Goal: Task Accomplishment & Management: Complete application form

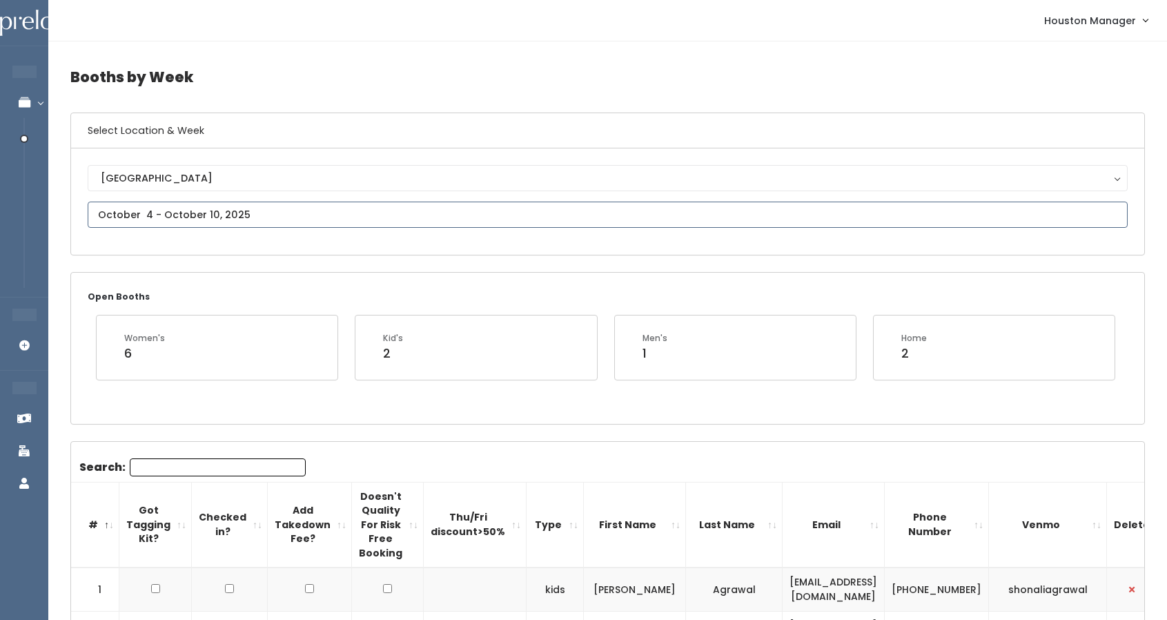
click at [170, 222] on input "text" at bounding box center [608, 215] width 1040 height 26
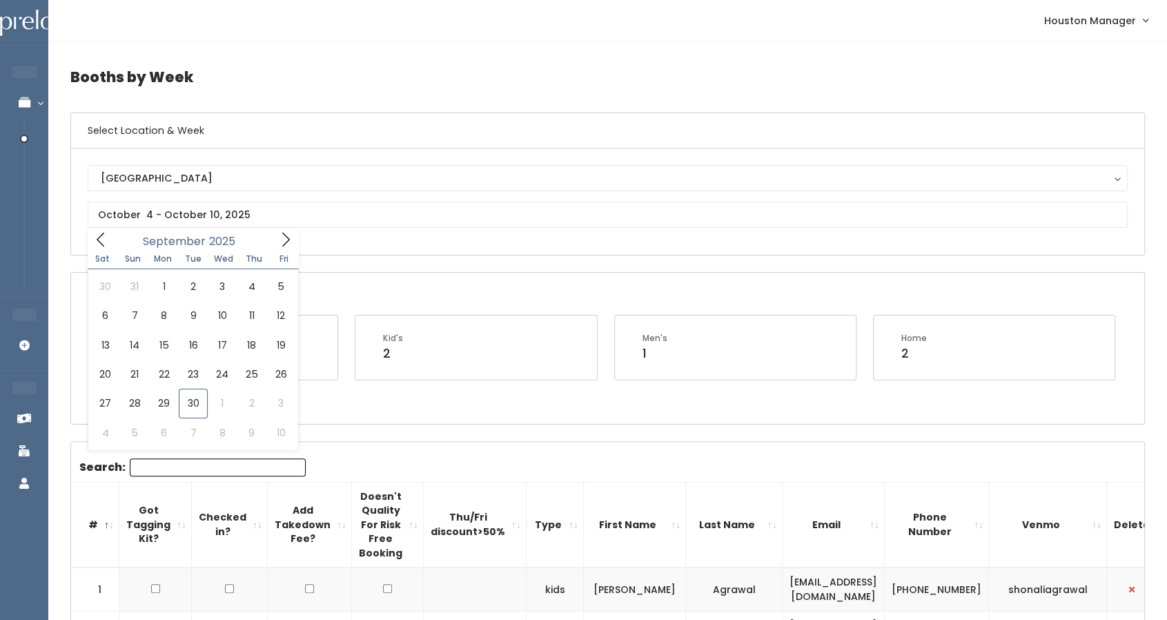
click at [420, 280] on div "Open Booths Women's 6 Kid's 2 Men's 1 Home 2" at bounding box center [607, 348] width 1073 height 150
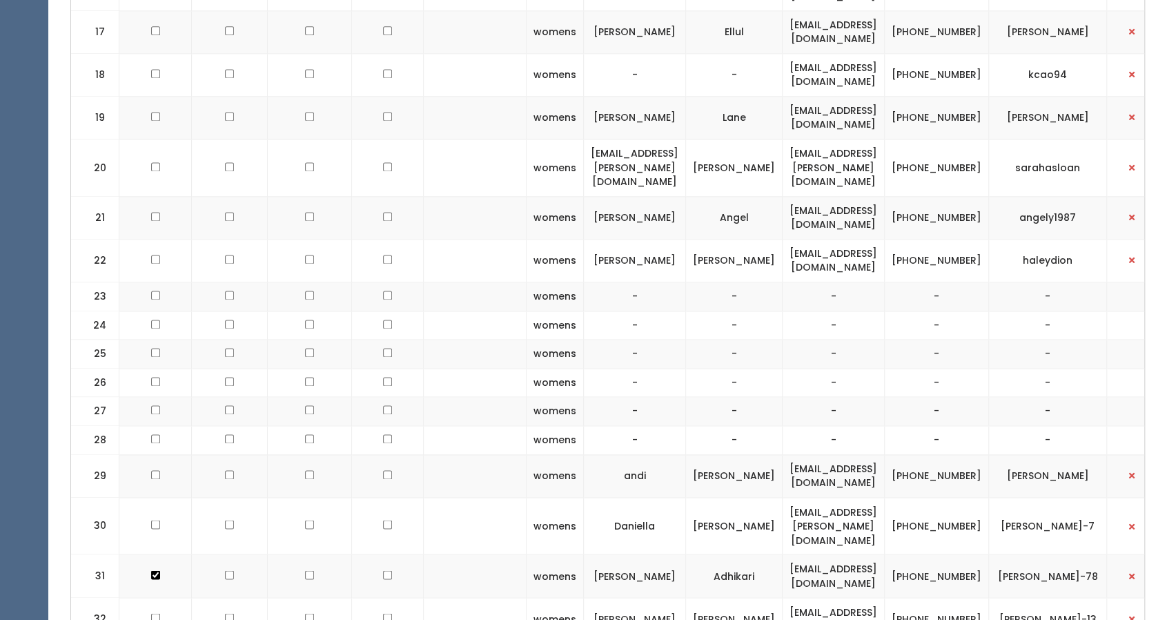
scroll to position [1258, 0]
click at [817, 498] on td "[EMAIL_ADDRESS][PERSON_NAME][DOMAIN_NAME]" at bounding box center [834, 526] width 102 height 57
copy tr "[EMAIL_ADDRESS][PERSON_NAME][DOMAIN_NAME]"
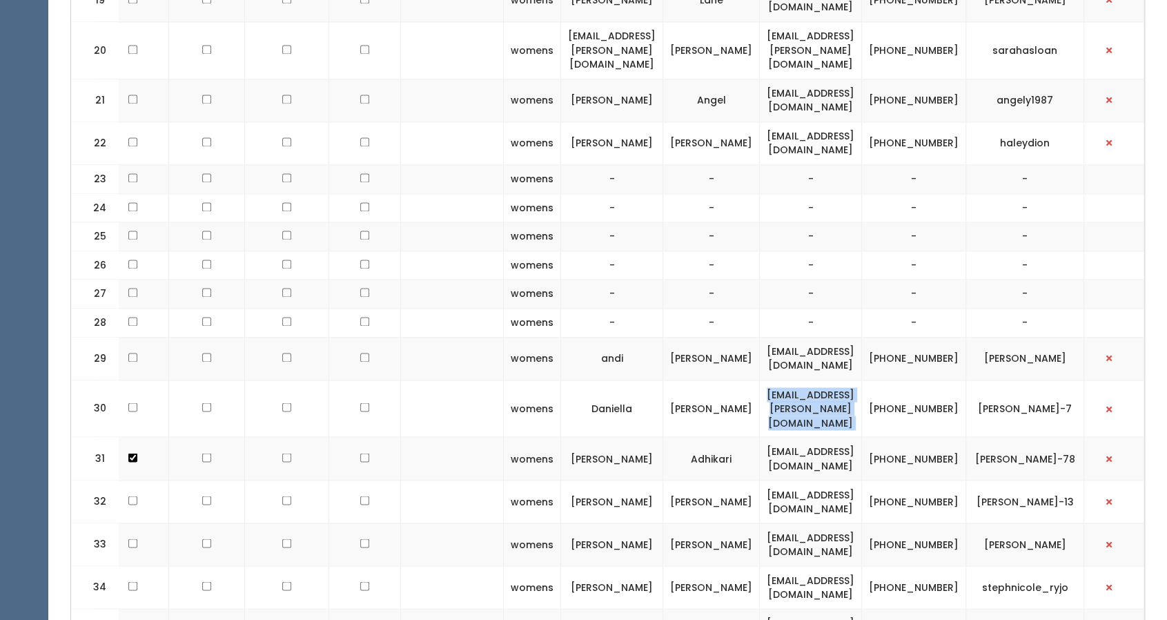
scroll to position [1374, 0]
copy tr "daniella.guzman@gmail.com"
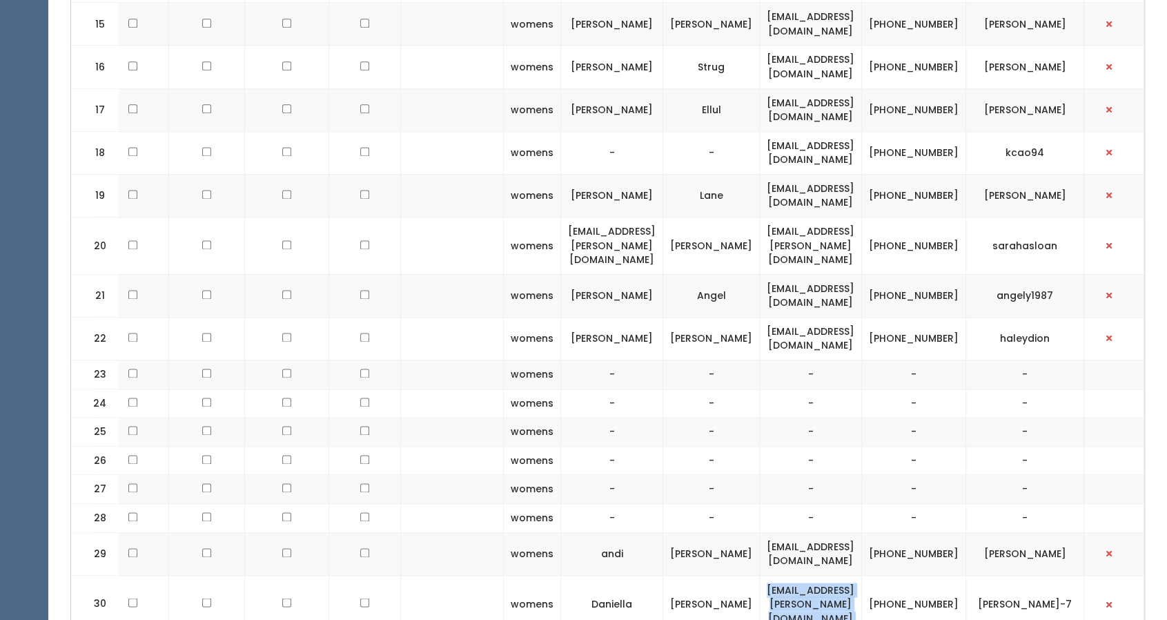
scroll to position [1186, 0]
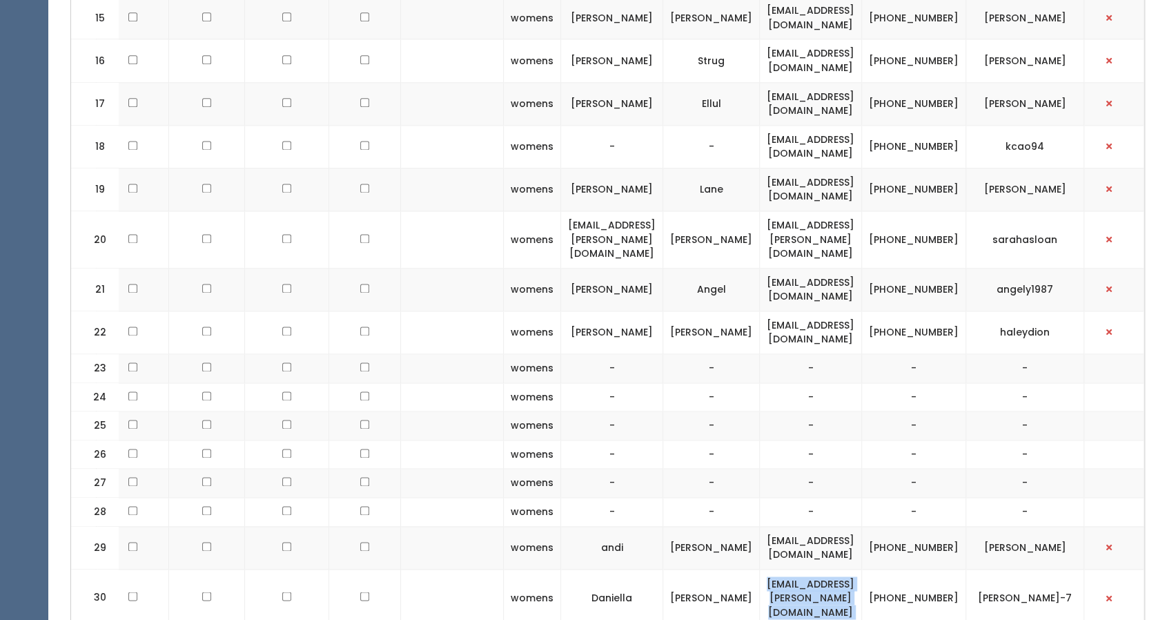
copy tr "daniella.guzman@gmail.com"
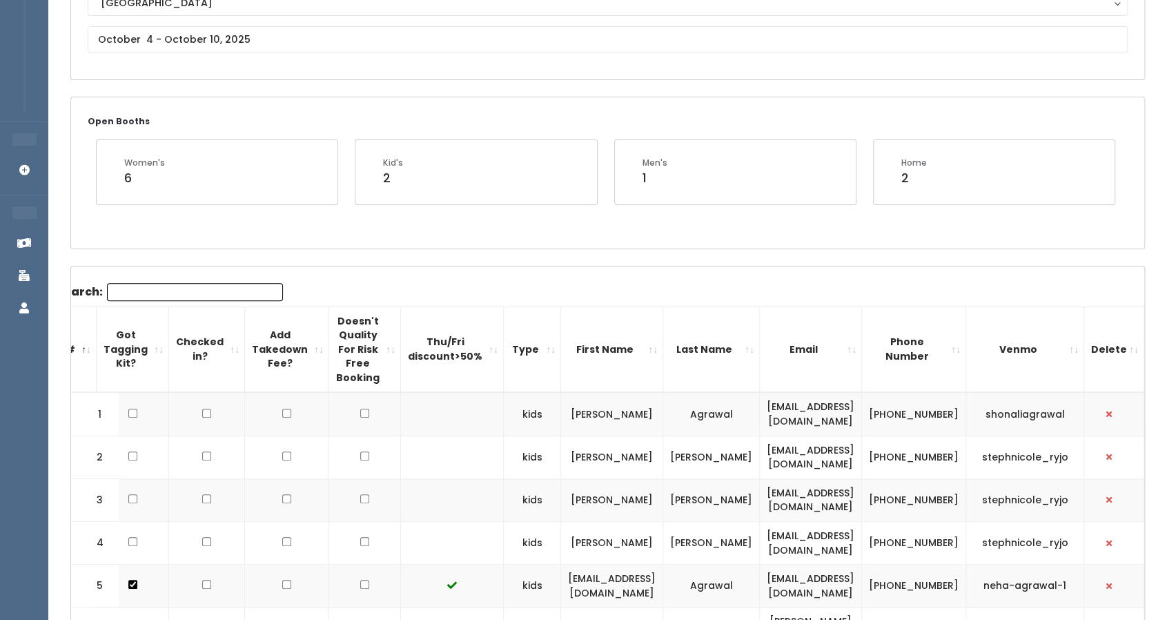
scroll to position [0, 0]
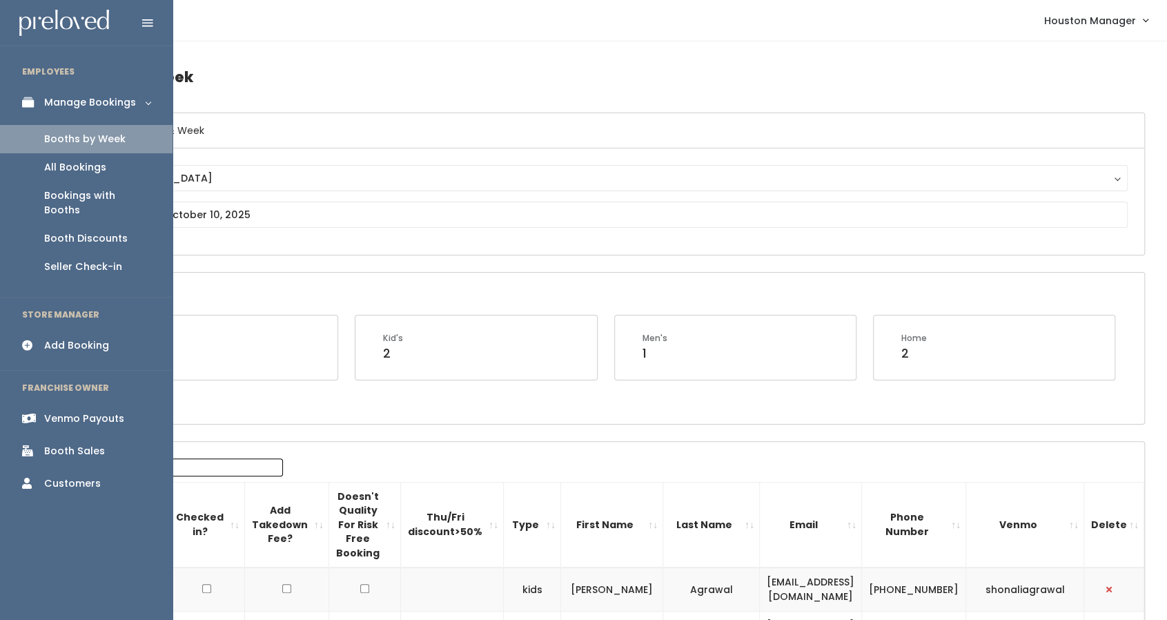
click at [89, 338] on div "Add Booking" at bounding box center [76, 345] width 65 height 14
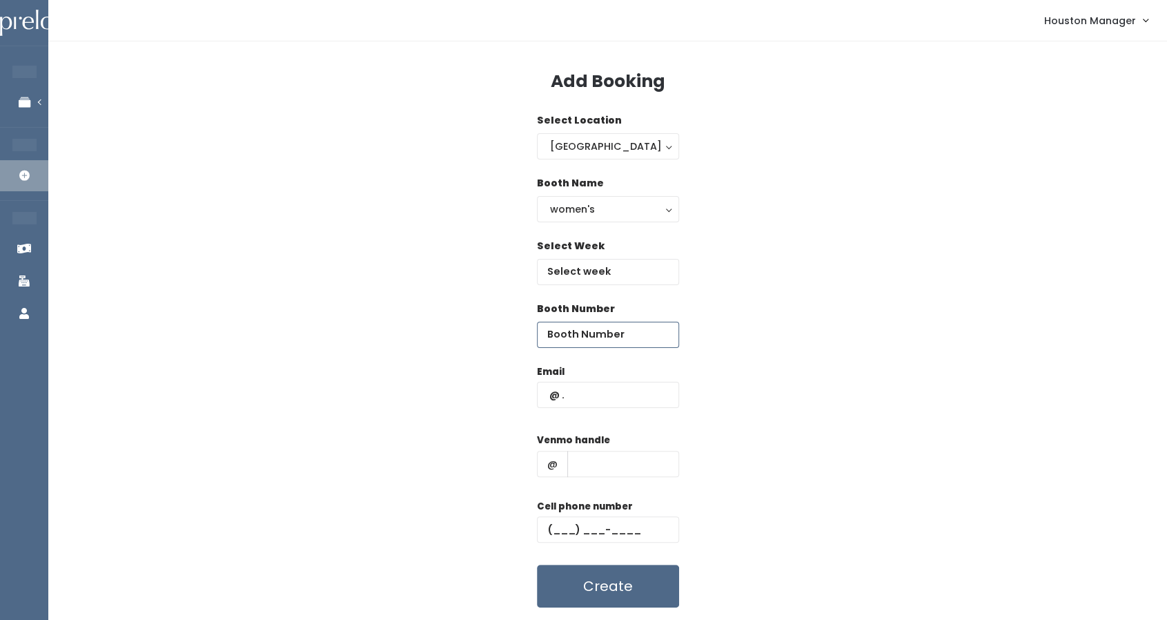
click at [605, 343] on input "number" at bounding box center [608, 335] width 142 height 26
type input "28"
click at [605, 397] on input "text" at bounding box center [608, 395] width 142 height 26
paste input "daniella.guzman@gmail.com"
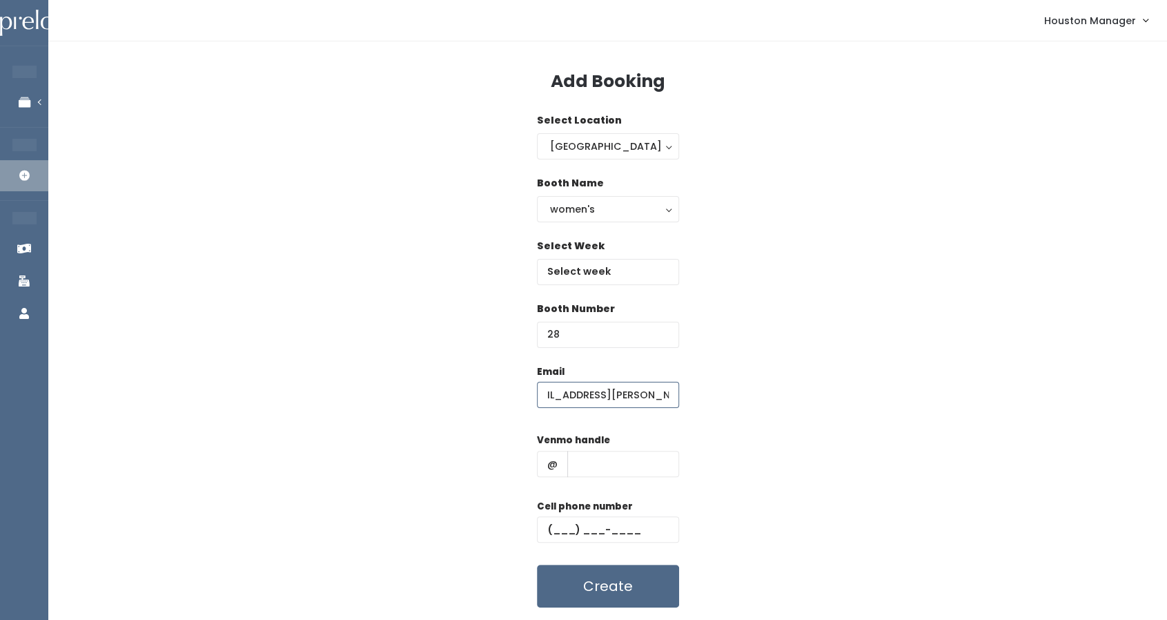
type input "daniella.guzman@gmail.com"
click at [578, 466] on input "text" at bounding box center [623, 464] width 112 height 26
type input "555"
click at [599, 534] on input "text" at bounding box center [608, 529] width 142 height 26
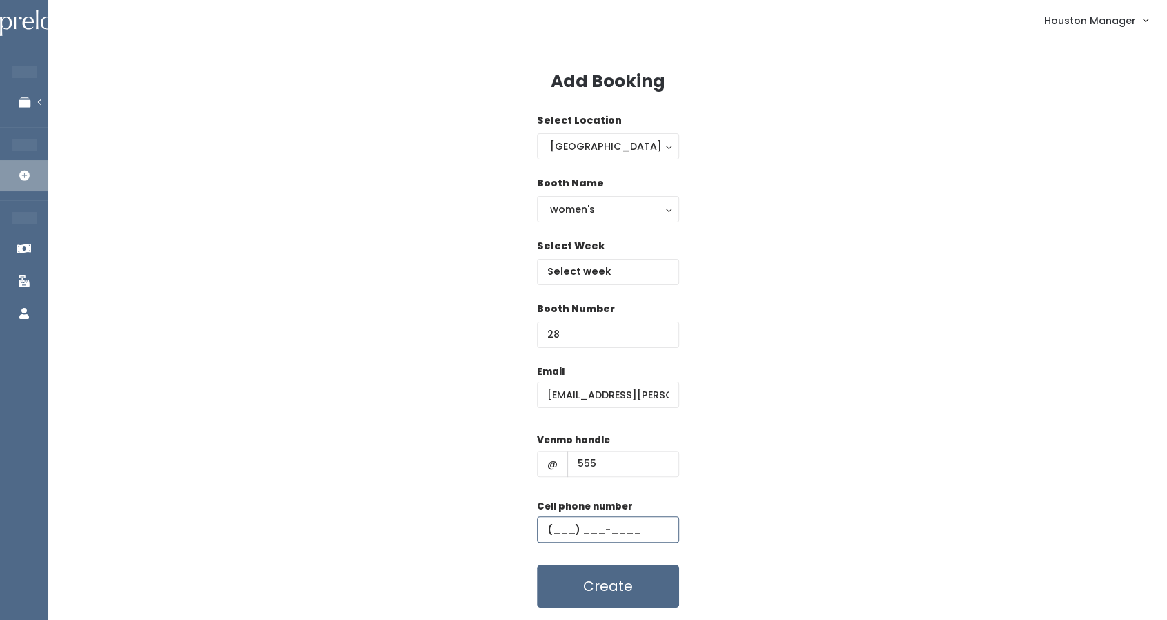
type input "(444) 444-4444"
click at [591, 275] on input "text" at bounding box center [608, 272] width 142 height 26
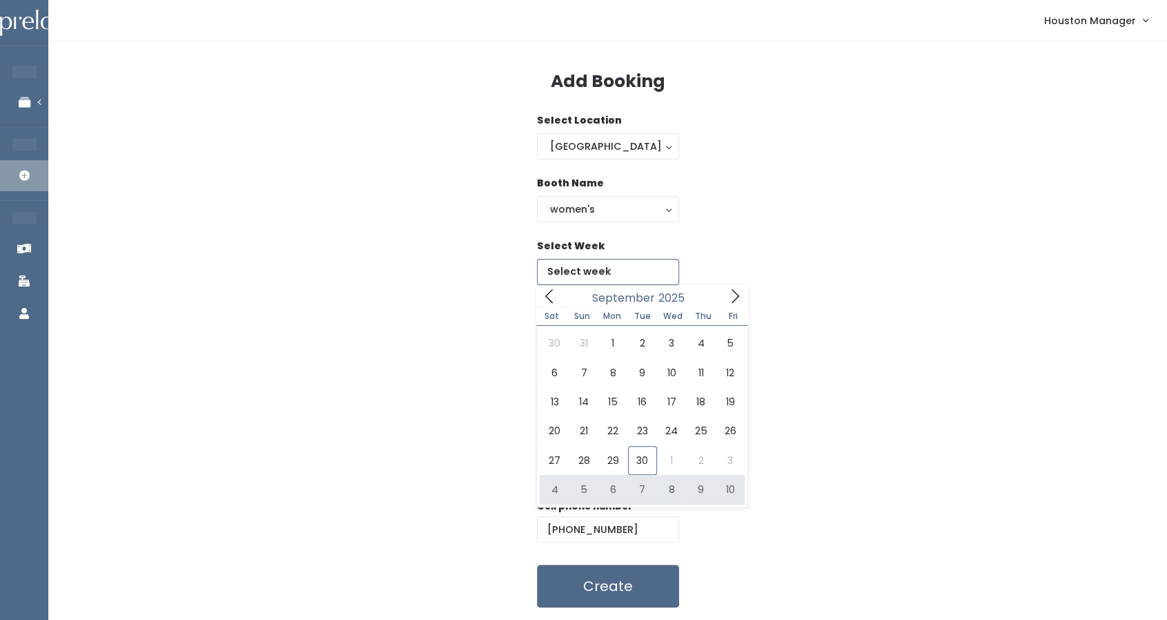
type input "October 4 to October 10"
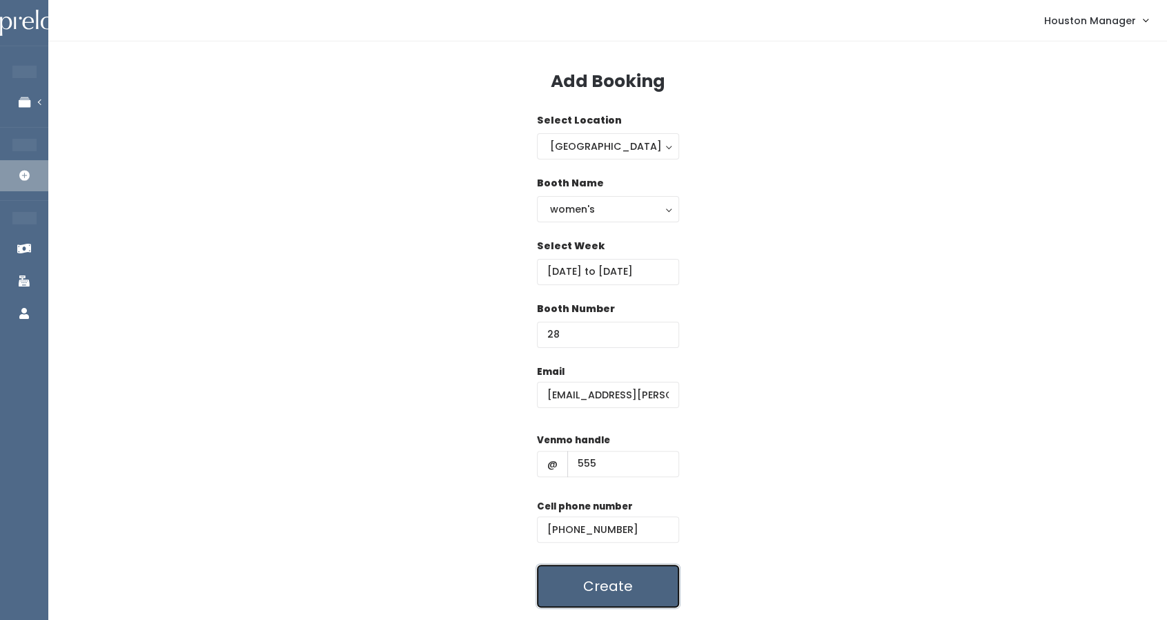
click at [639, 584] on button "Create" at bounding box center [608, 586] width 142 height 43
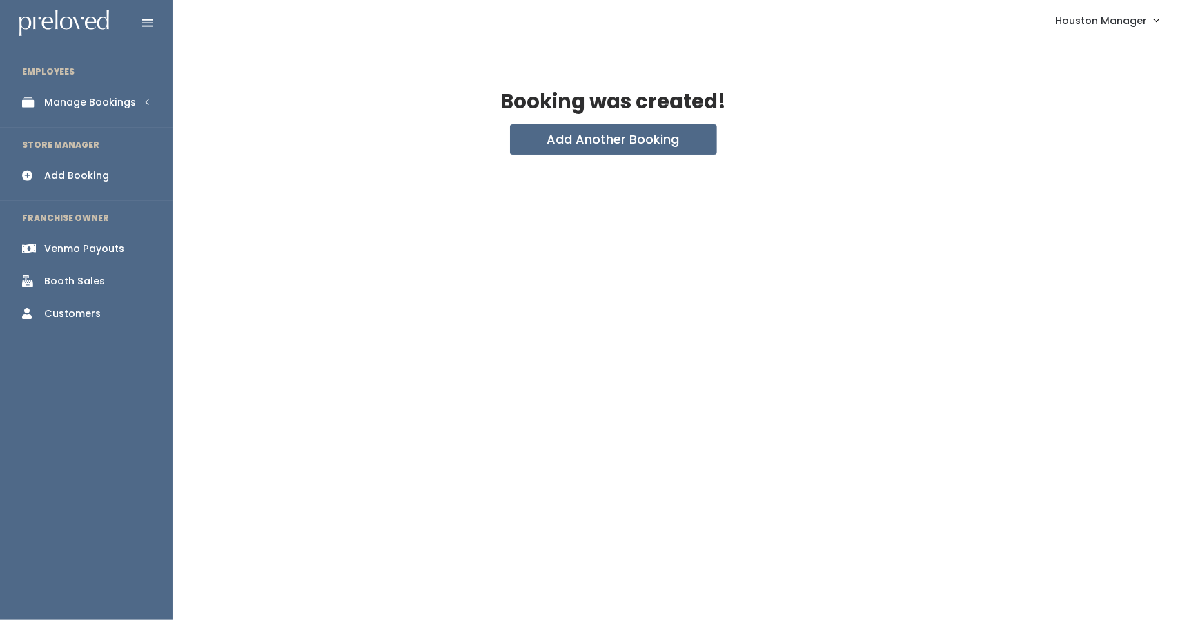
click at [79, 103] on div "Manage Bookings" at bounding box center [90, 102] width 92 height 14
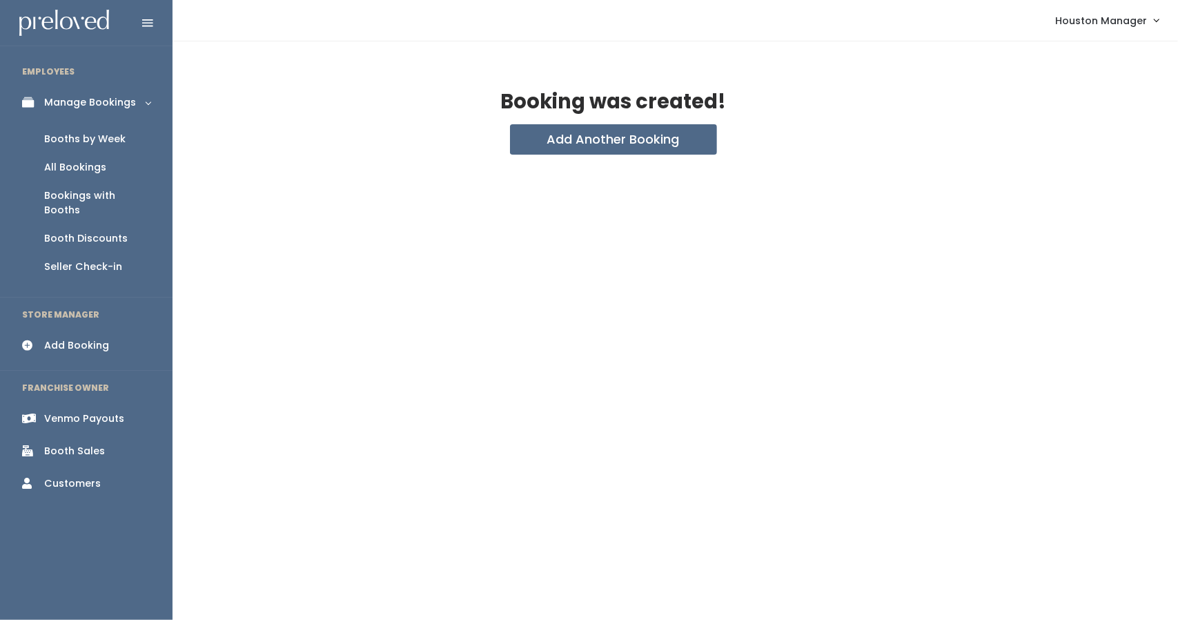
click at [63, 138] on div "Booths by Week" at bounding box center [84, 139] width 81 height 14
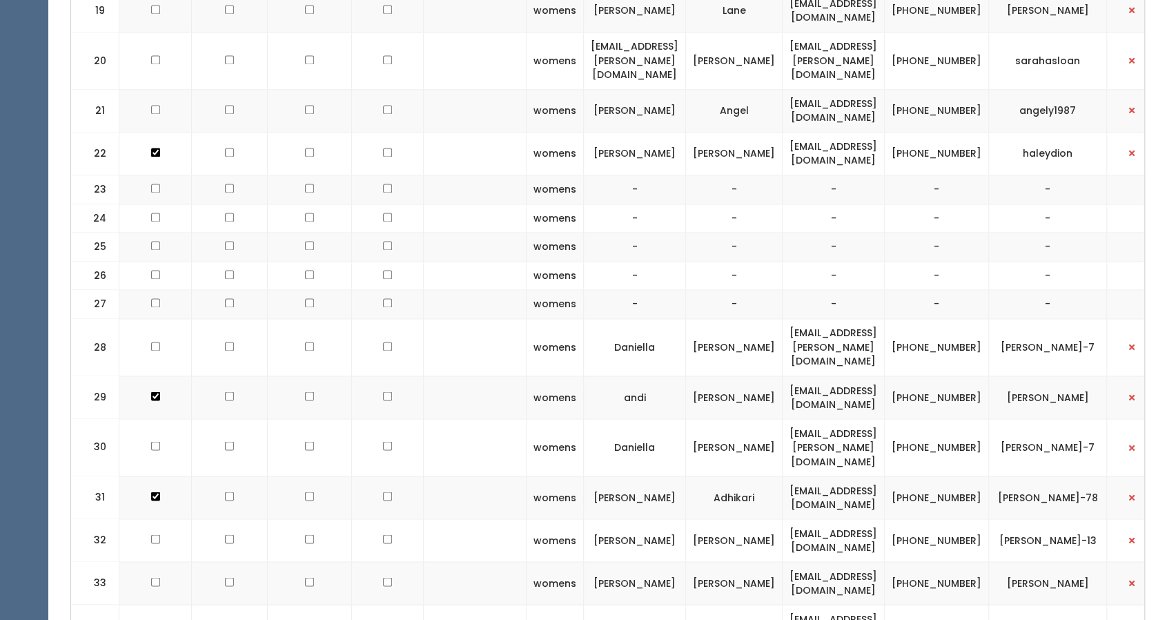
scroll to position [0, 37]
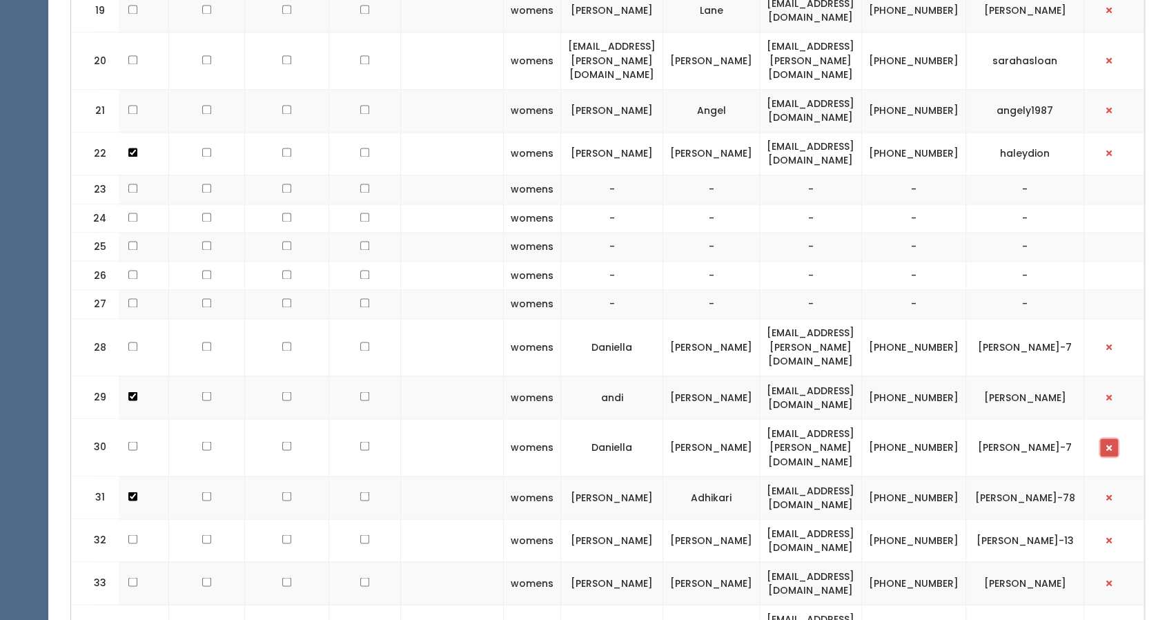
click at [1109, 438] on button "button" at bounding box center [1109, 447] width 18 height 18
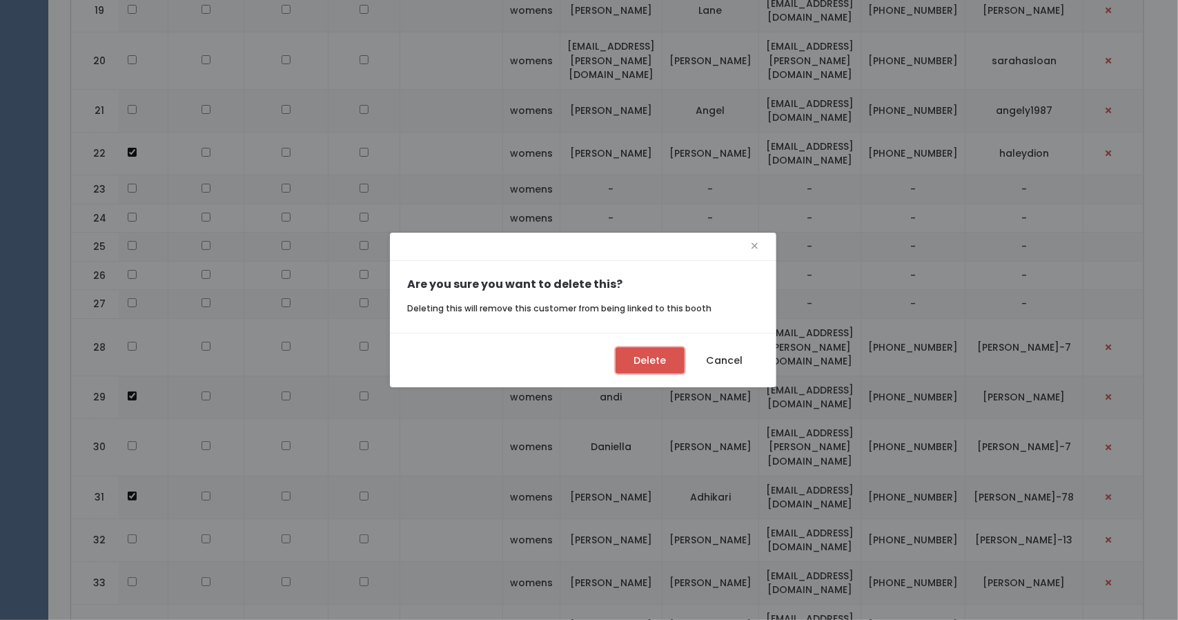
click at [627, 366] on button "Delete" at bounding box center [650, 360] width 69 height 26
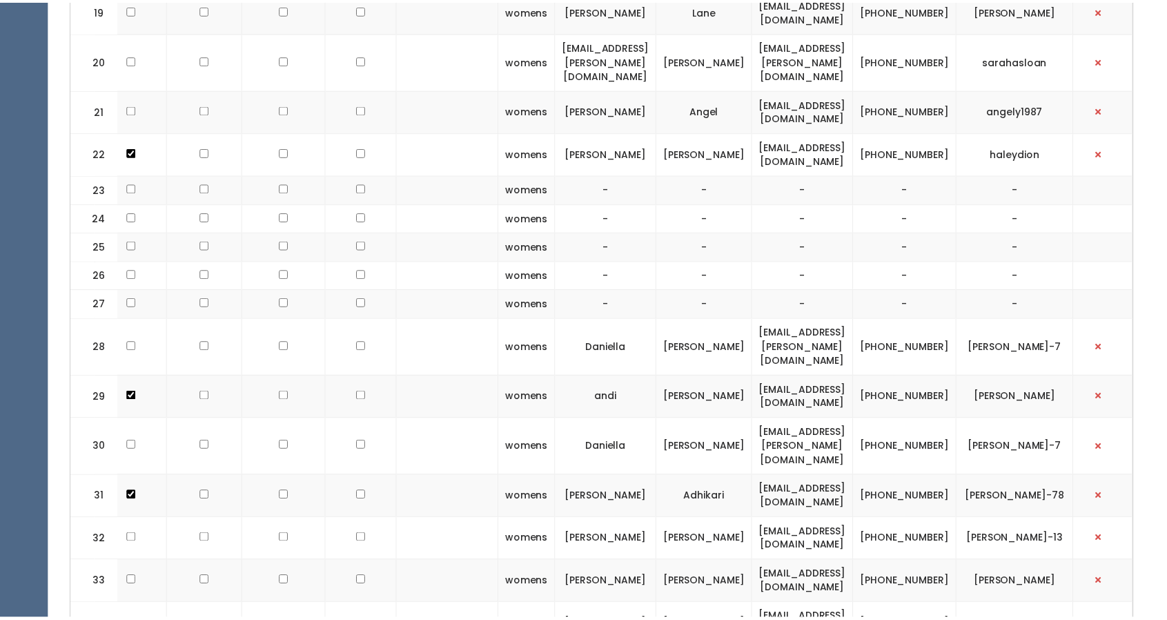
scroll to position [0, 25]
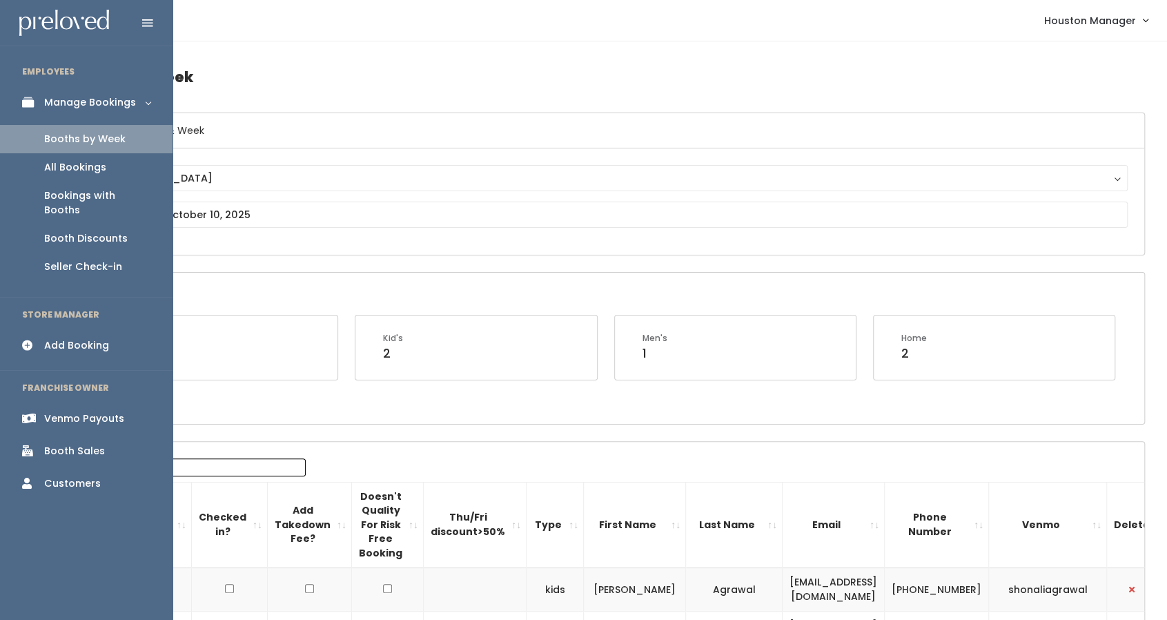
click at [90, 338] on div "Add Booking" at bounding box center [76, 345] width 65 height 14
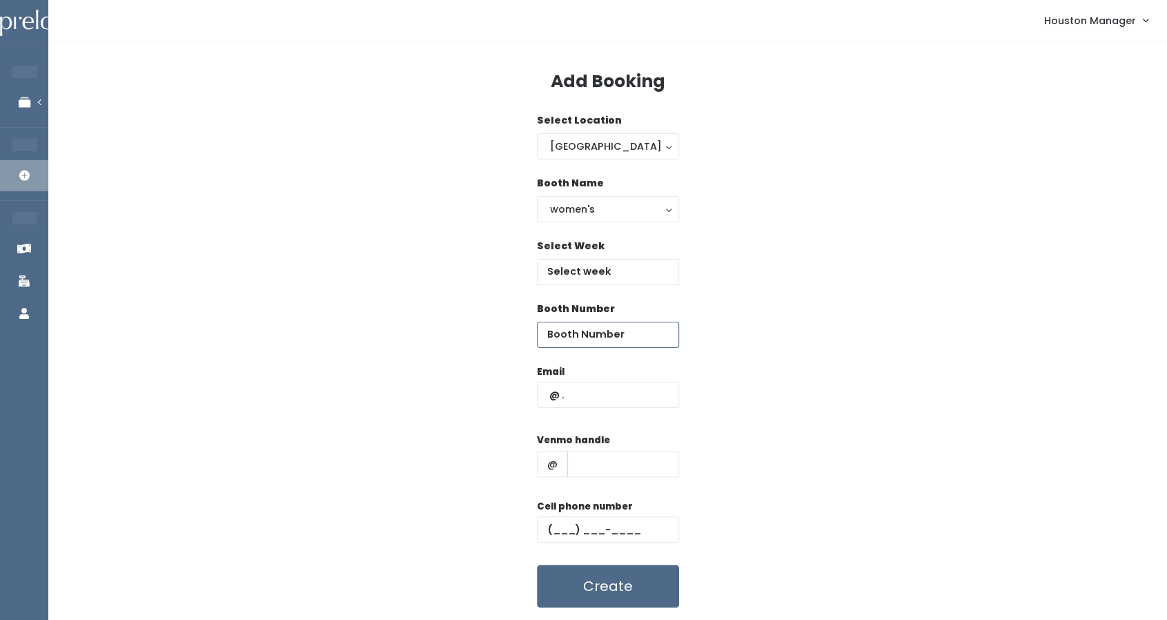
click at [588, 333] on input "number" at bounding box center [608, 335] width 142 height 26
type input "30"
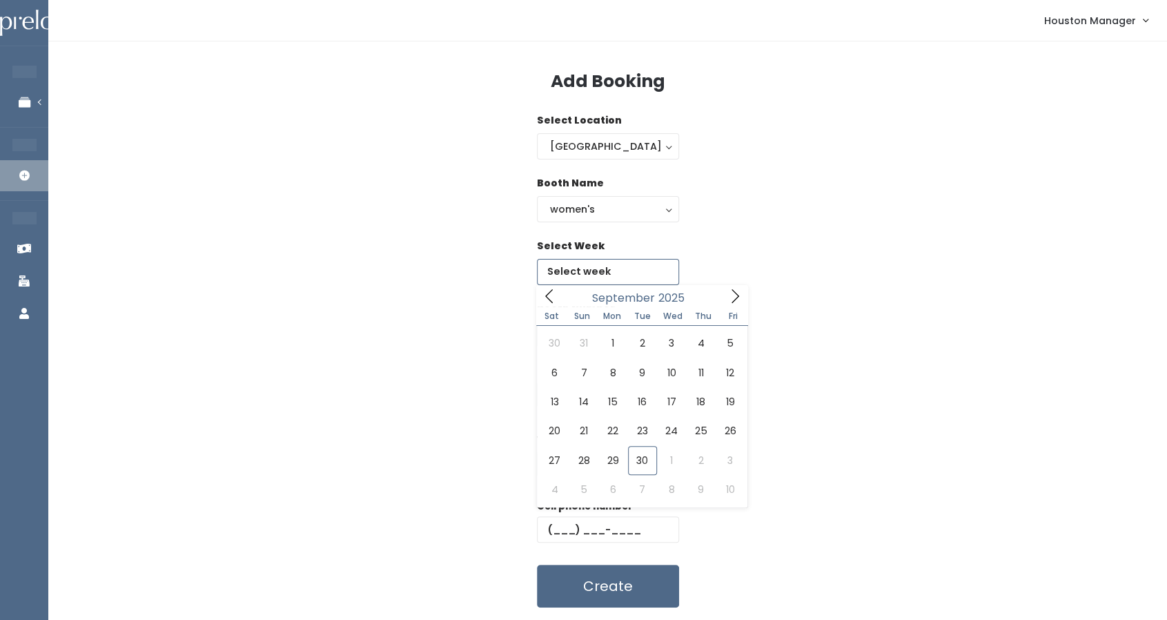
click at [616, 264] on input "text" at bounding box center [608, 272] width 142 height 26
type input "[DATE] to [DATE]"
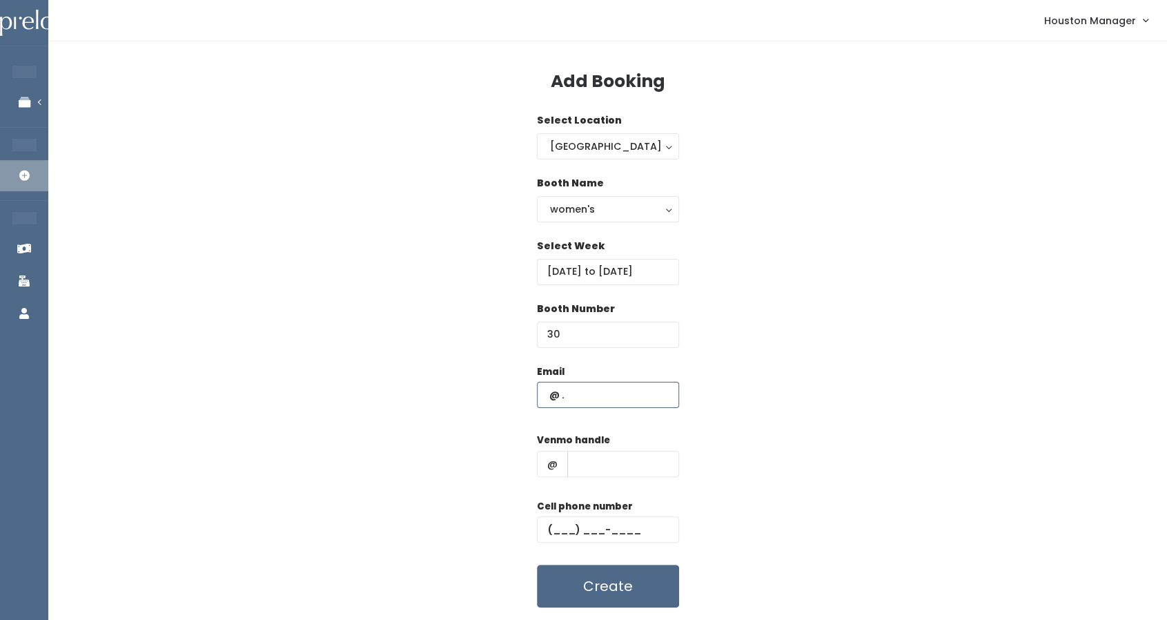
click at [603, 391] on input "text" at bounding box center [608, 395] width 142 height 26
type input "[EMAIL_ADDRESS][DOMAIN_NAME]"
type input "22222222222222222"
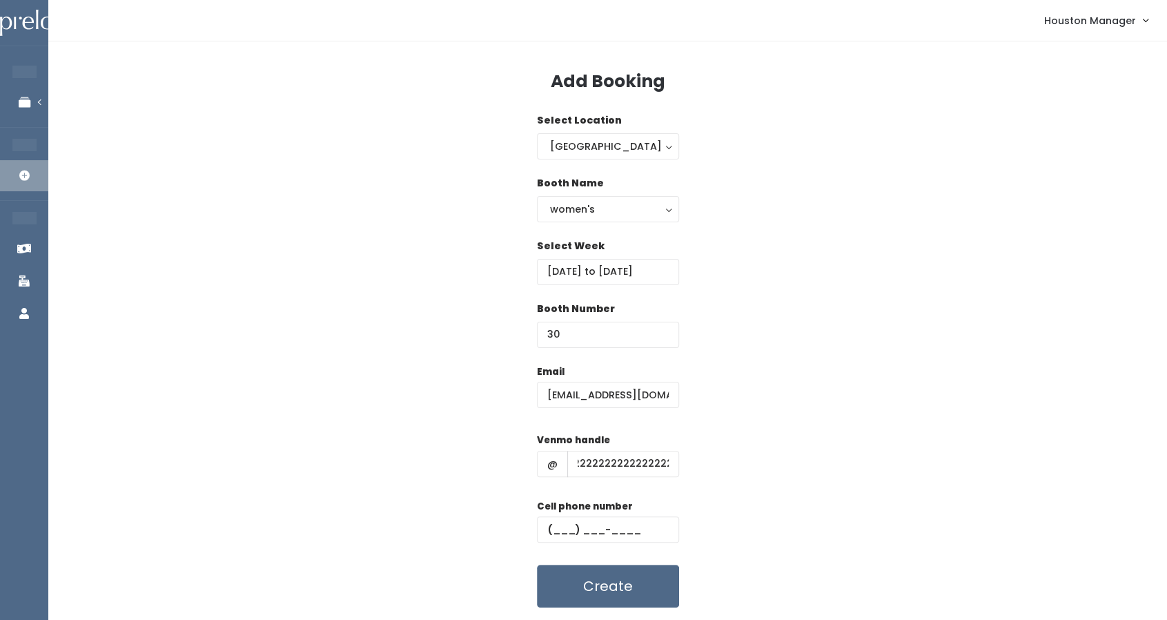
click at [560, 516] on div "Cell phone number" at bounding box center [608, 526] width 142 height 55
click at [559, 524] on input "text" at bounding box center [608, 529] width 142 height 26
type input "[PHONE_NUMBER]"
click at [654, 576] on button "Create" at bounding box center [608, 586] width 142 height 43
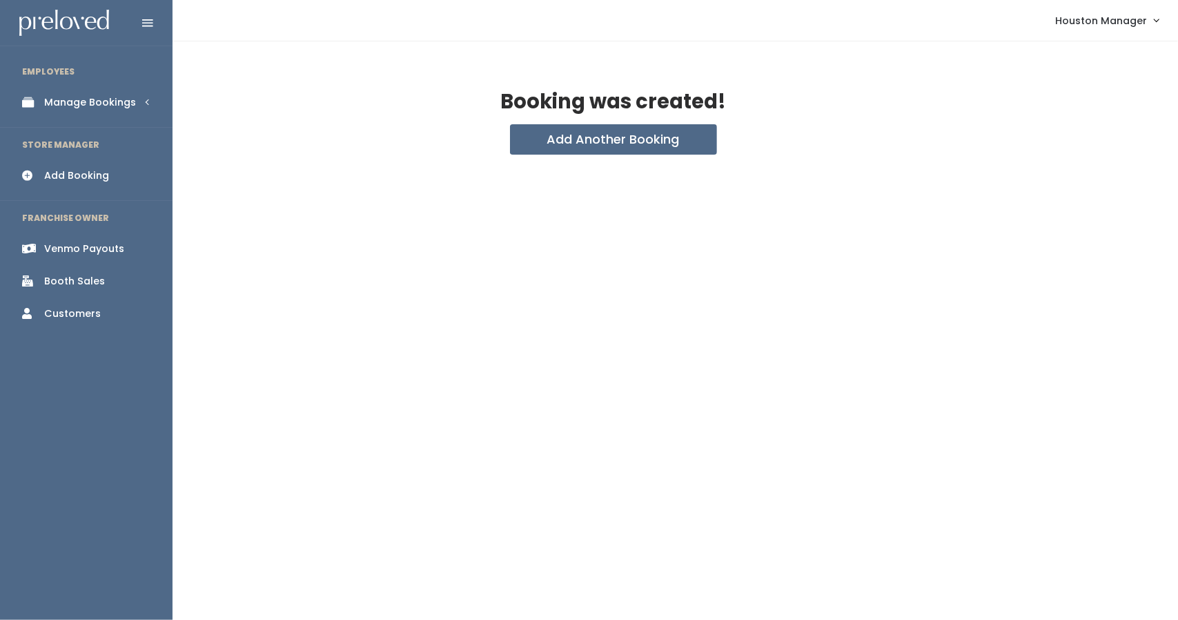
click at [153, 107] on link "Manage Bookings" at bounding box center [86, 102] width 173 height 31
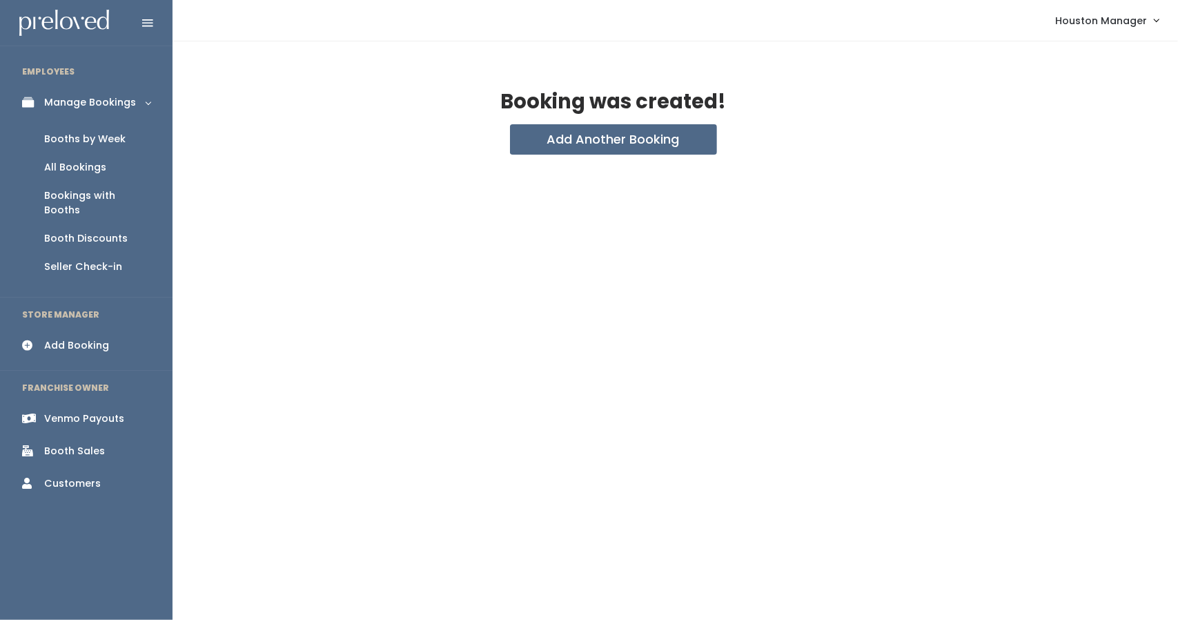
click at [104, 137] on div "Booths by Week" at bounding box center [84, 139] width 81 height 14
